Goal: Task Accomplishment & Management: Use online tool/utility

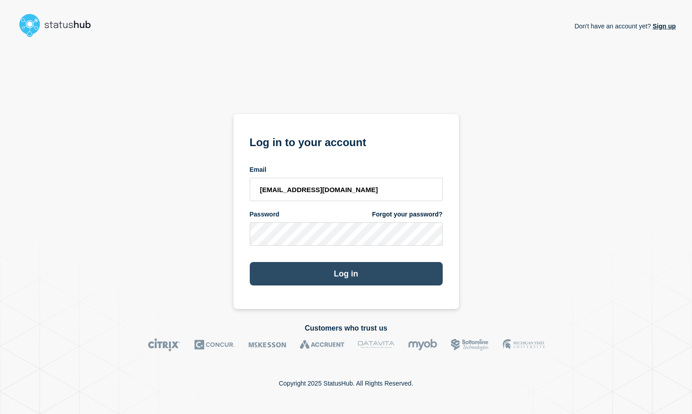
click at [367, 271] on button "Log in" at bounding box center [346, 273] width 193 height 23
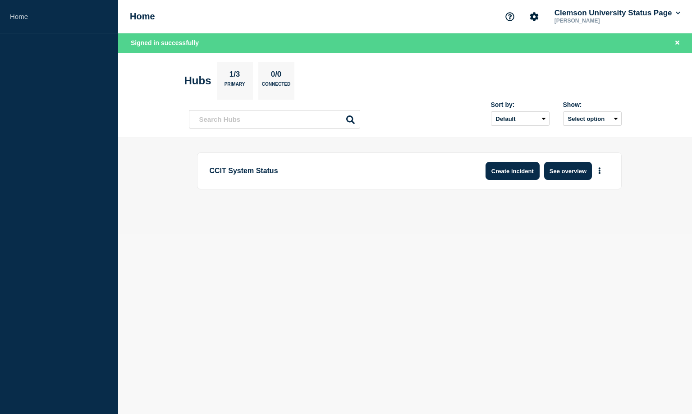
click at [520, 174] on button "Create incident" at bounding box center [512, 171] width 54 height 18
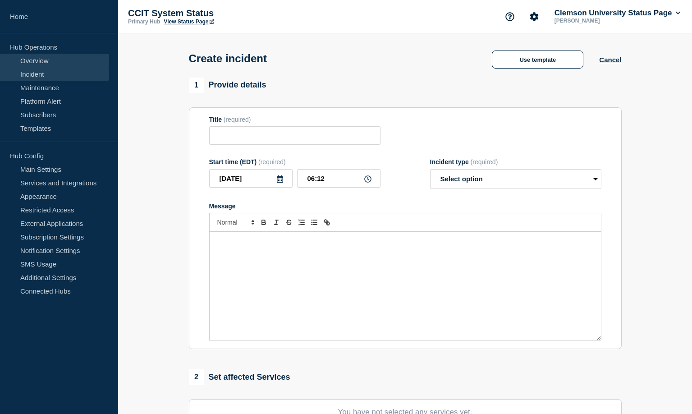
click at [37, 57] on link "Overview" at bounding box center [54, 61] width 109 height 14
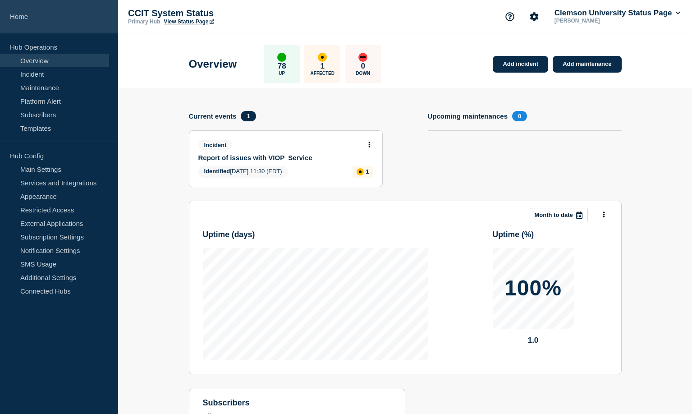
click at [16, 14] on link "Home" at bounding box center [59, 16] width 118 height 33
